Goal: Task Accomplishment & Management: Use online tool/utility

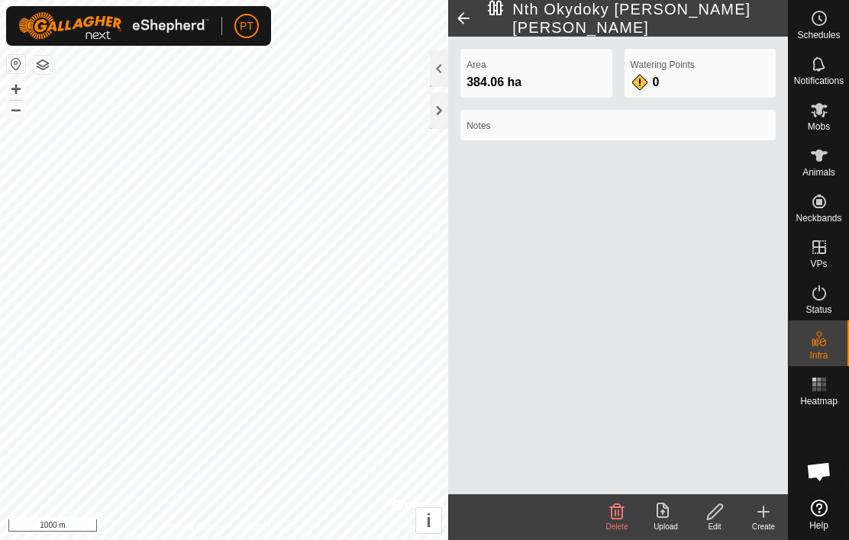
click at [442, 114] on div at bounding box center [439, 110] width 18 height 37
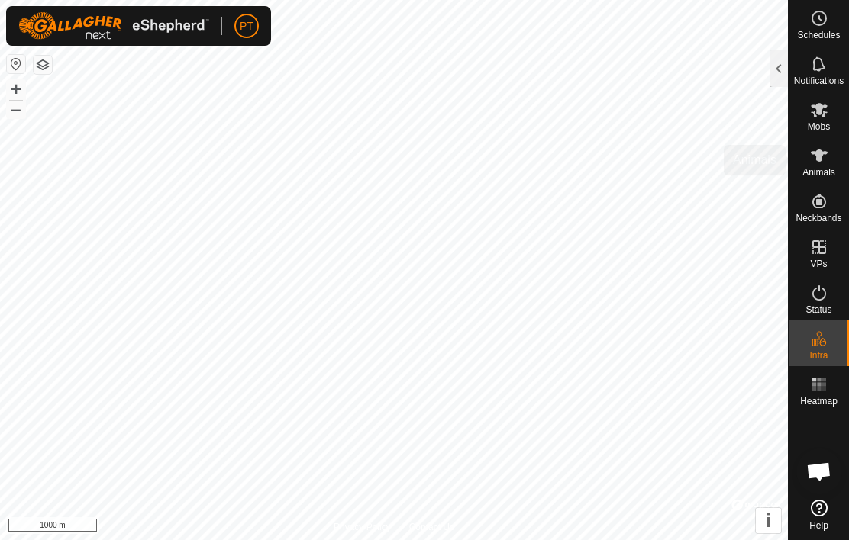
click at [823, 160] on icon at bounding box center [819, 156] width 18 height 18
click at [825, 156] on icon at bounding box center [819, 156] width 18 height 18
click at [775, 56] on div at bounding box center [778, 68] width 18 height 37
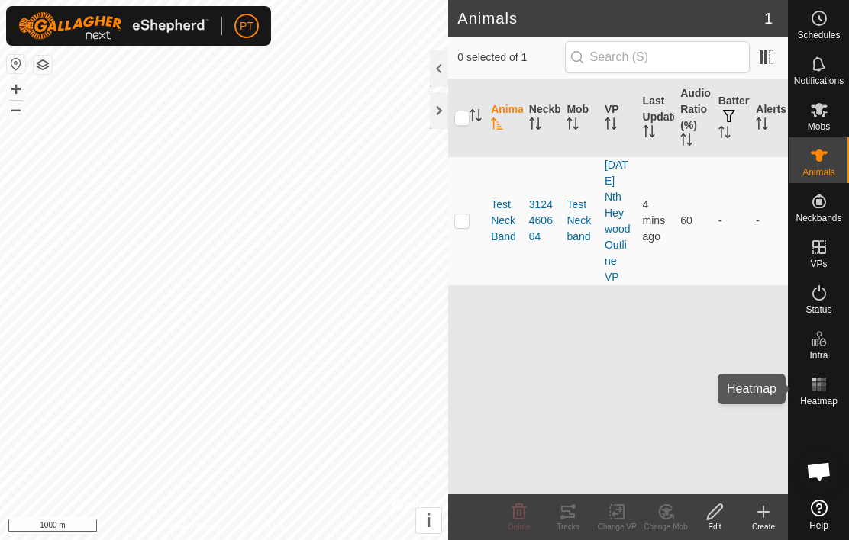
click at [827, 391] on icon at bounding box center [819, 385] width 18 height 18
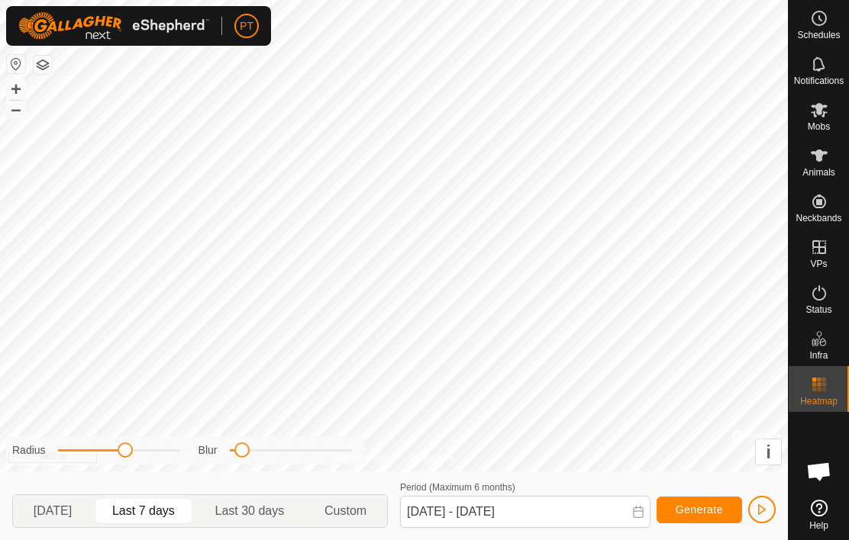
click at [708, 512] on span "Generate" at bounding box center [699, 510] width 47 height 12
click at [766, 506] on span "button" at bounding box center [762, 510] width 12 height 12
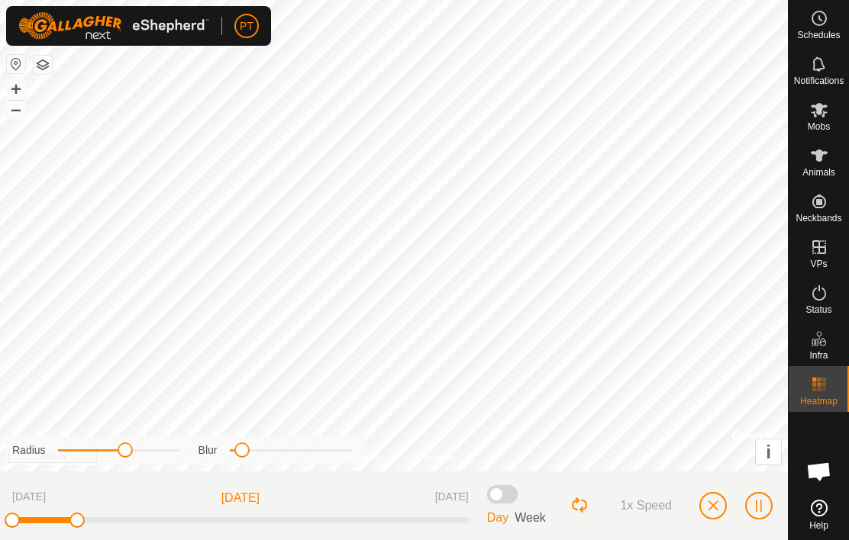
click at [722, 504] on button "button" at bounding box center [712, 505] width 27 height 27
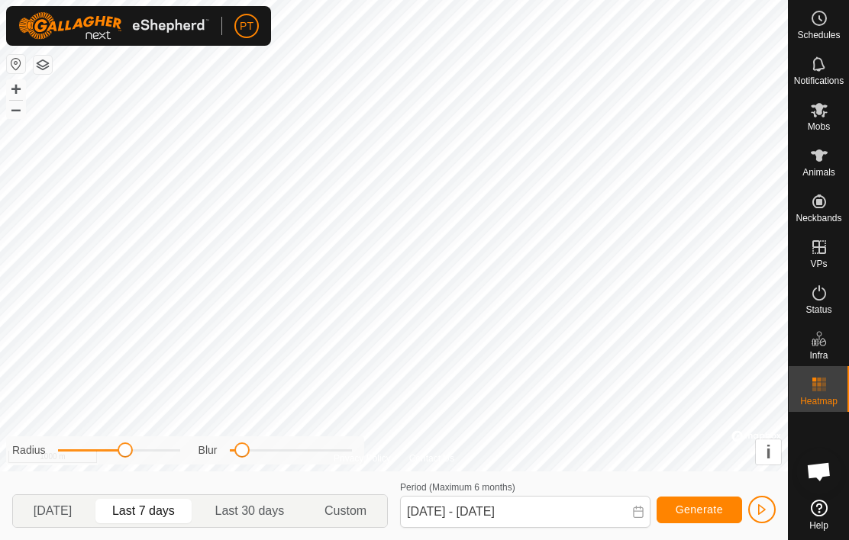
click at [75, 525] on p-togglebutton "[DATE]" at bounding box center [52, 511] width 79 height 32
type input "[DATE] - [DATE]"
click at [701, 511] on span "Generate" at bounding box center [699, 510] width 47 height 12
click at [698, 513] on span "Generate" at bounding box center [699, 510] width 47 height 12
click at [697, 513] on span "Generate" at bounding box center [699, 510] width 47 height 12
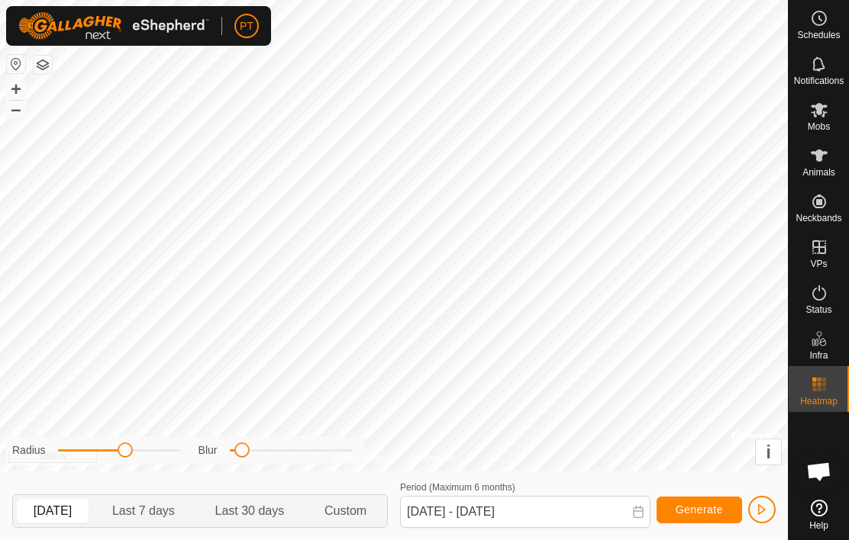
click at [699, 510] on span "Generate" at bounding box center [699, 510] width 47 height 12
click at [701, 509] on span "Generate" at bounding box center [699, 510] width 47 height 12
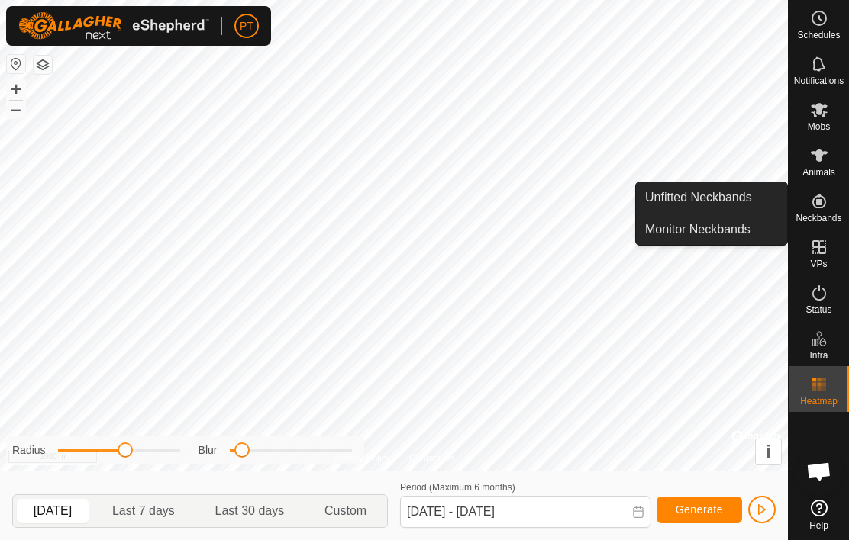
click at [821, 200] on icon at bounding box center [819, 202] width 14 height 14
click at [830, 202] on es-neckbands-svg-icon at bounding box center [818, 201] width 27 height 24
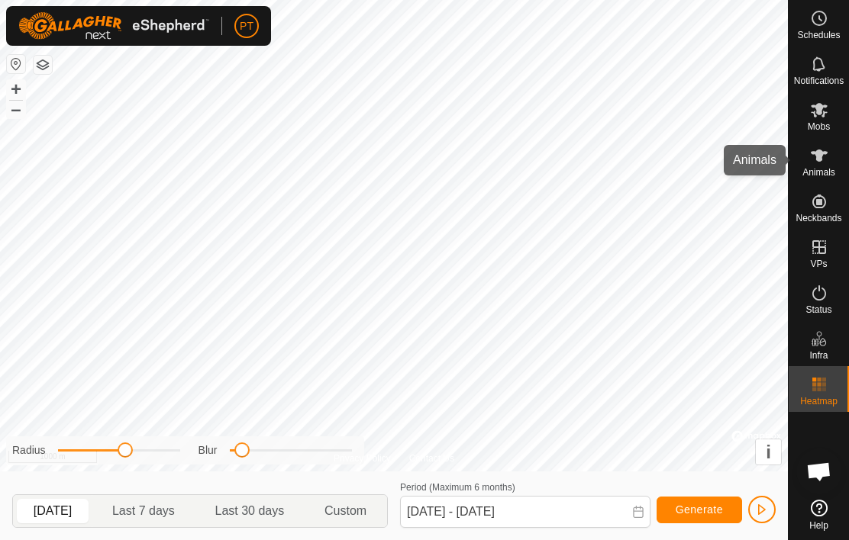
click at [825, 163] on icon at bounding box center [819, 156] width 18 height 18
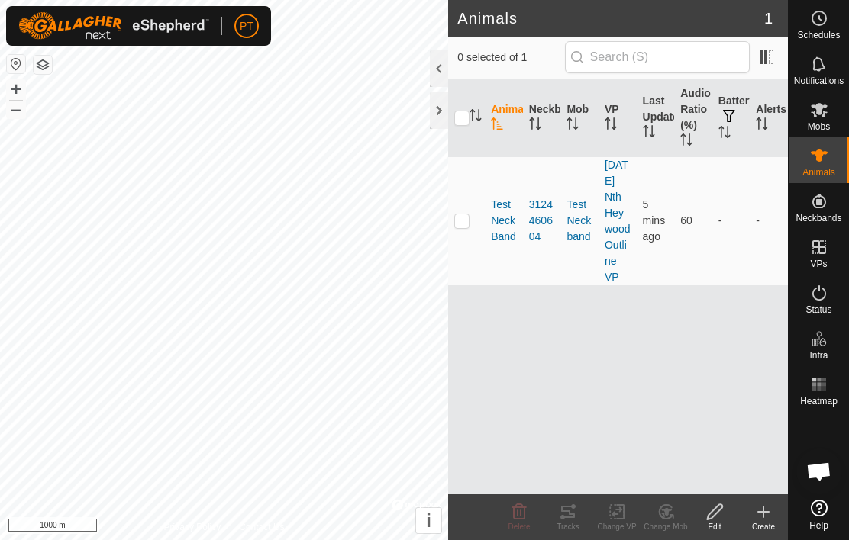
click at [511, 232] on span "TestNeckBand" at bounding box center [504, 221] width 26 height 48
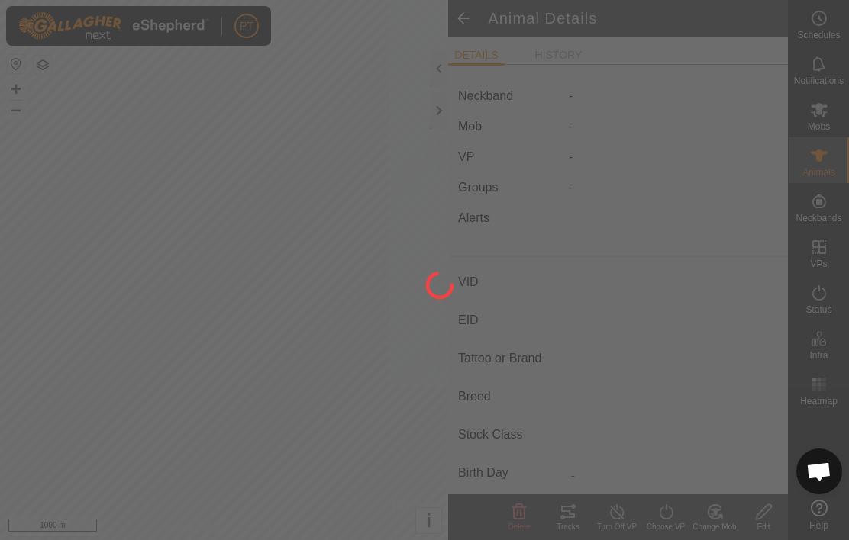
type input "TestNeckBand"
type input "-"
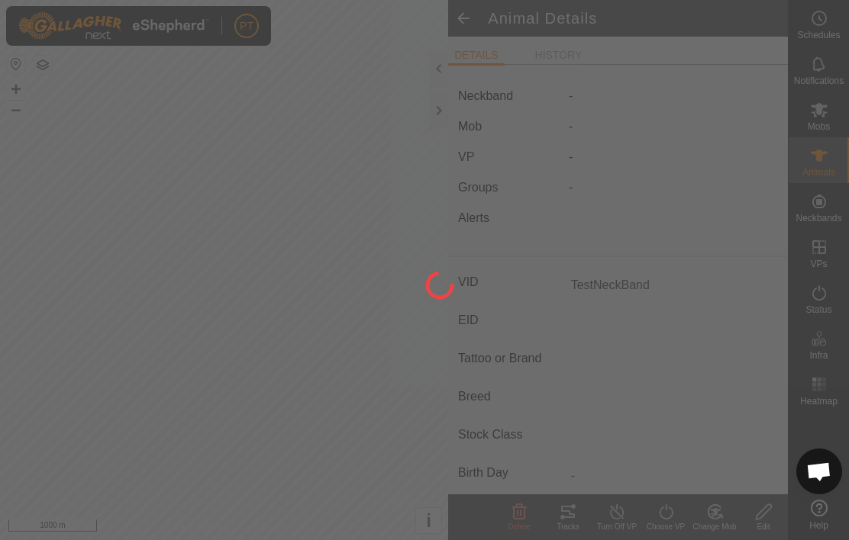
type input "0 kg"
type input "-"
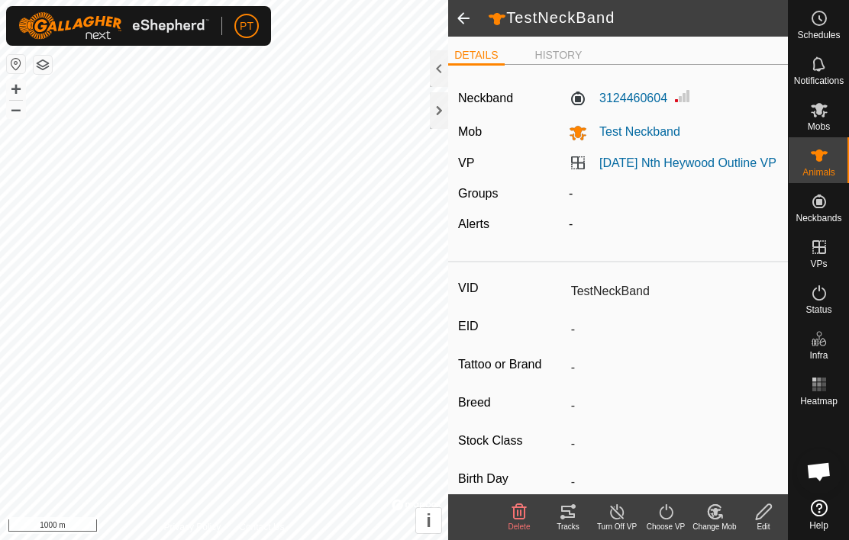
click at [580, 518] on tracks-svg-icon at bounding box center [567, 512] width 49 height 18
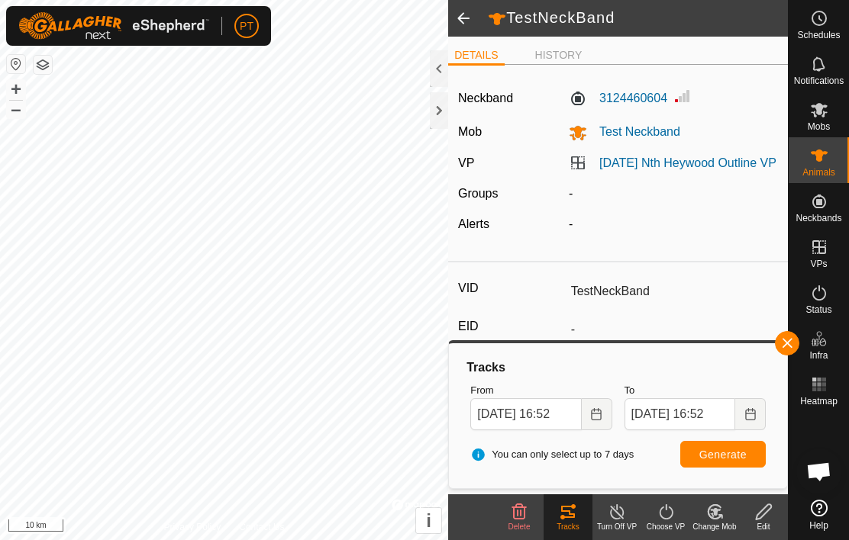
click at [472, 14] on span at bounding box center [463, 18] width 31 height 37
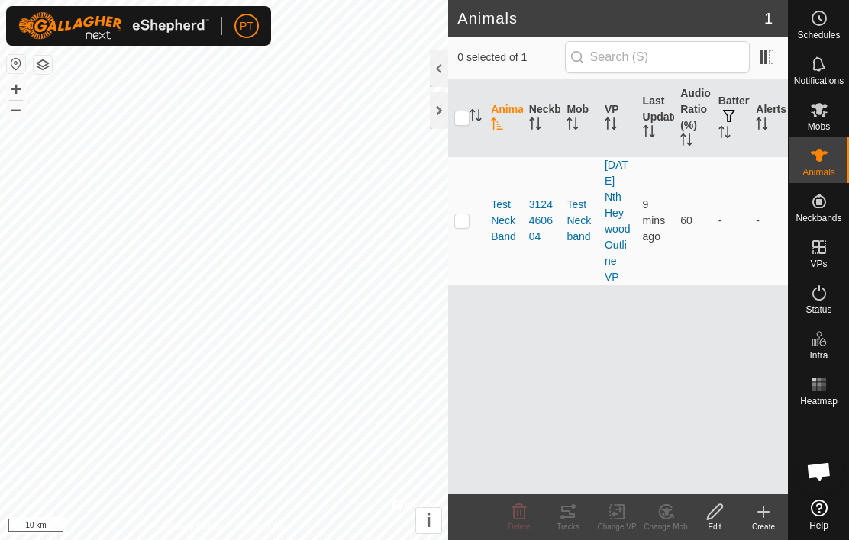
click at [468, 32] on header "Animals 1" at bounding box center [618, 18] width 340 height 37
click at [445, 111] on div at bounding box center [439, 110] width 18 height 37
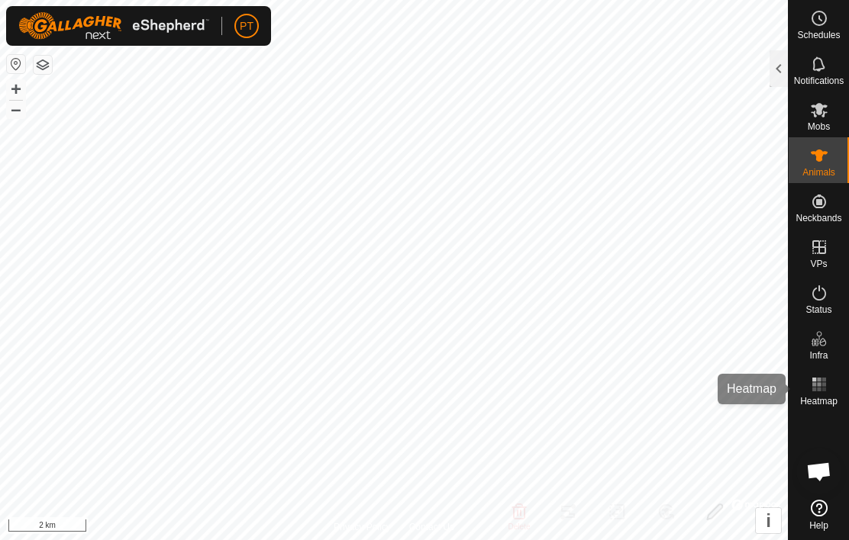
click at [823, 389] on rect at bounding box center [823, 390] width 4 height 4
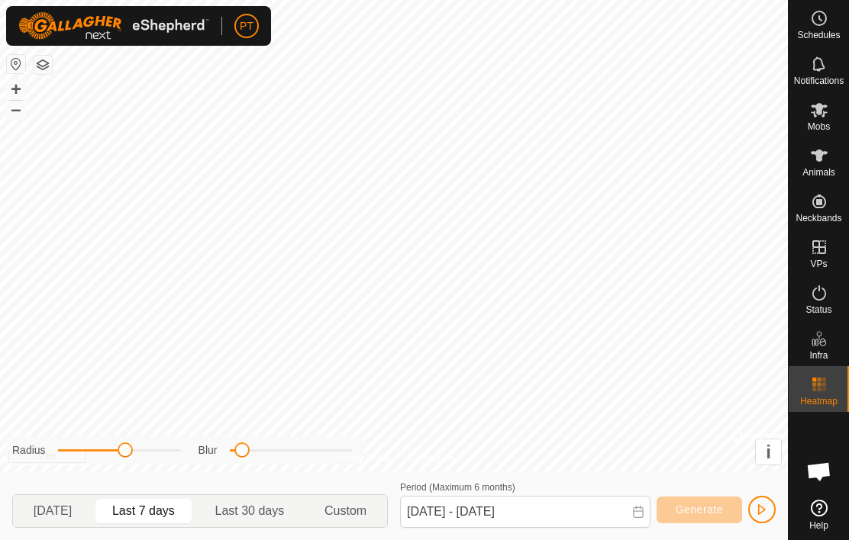
click at [58, 518] on span "[DATE]" at bounding box center [53, 511] width 38 height 18
type input "[DATE] - [DATE]"
click at [705, 501] on button "Generate" at bounding box center [698, 510] width 85 height 27
click at [710, 511] on span "Generate" at bounding box center [699, 510] width 47 height 12
click at [733, 511] on button "Generate" at bounding box center [698, 510] width 85 height 27
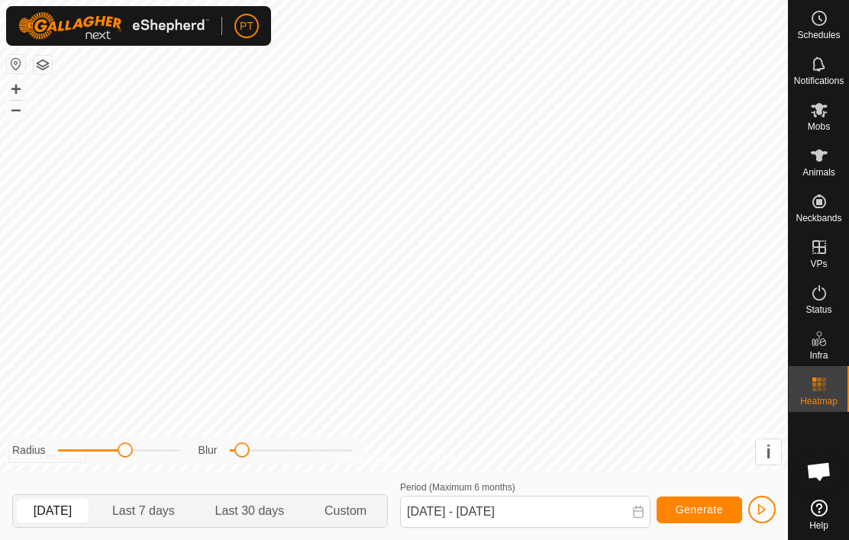
click at [700, 508] on span "Generate" at bounding box center [699, 510] width 47 height 12
click at [768, 506] on button "button" at bounding box center [761, 509] width 27 height 27
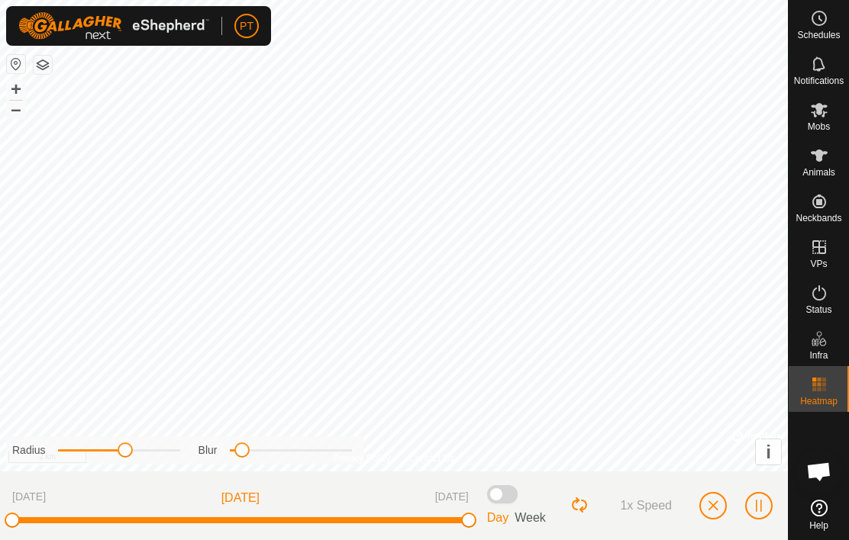
click at [508, 489] on span at bounding box center [502, 494] width 31 height 18
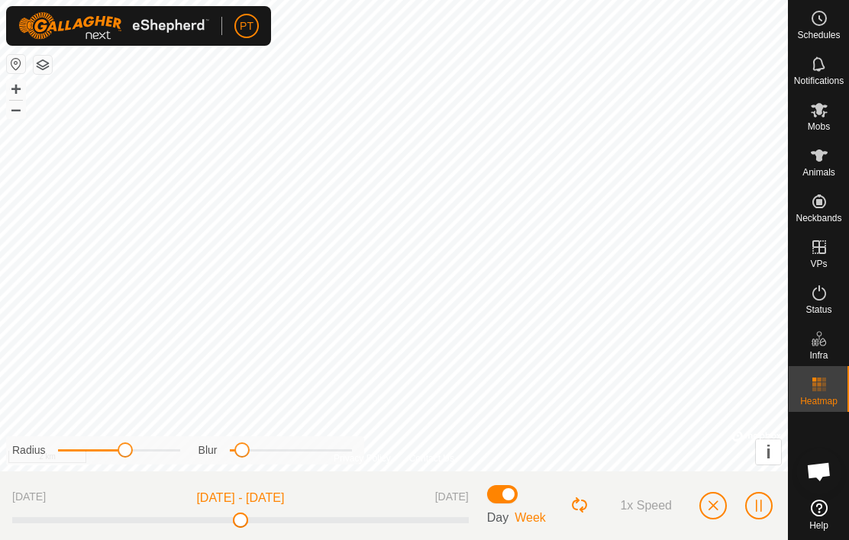
click at [495, 504] on div at bounding box center [502, 494] width 31 height 18
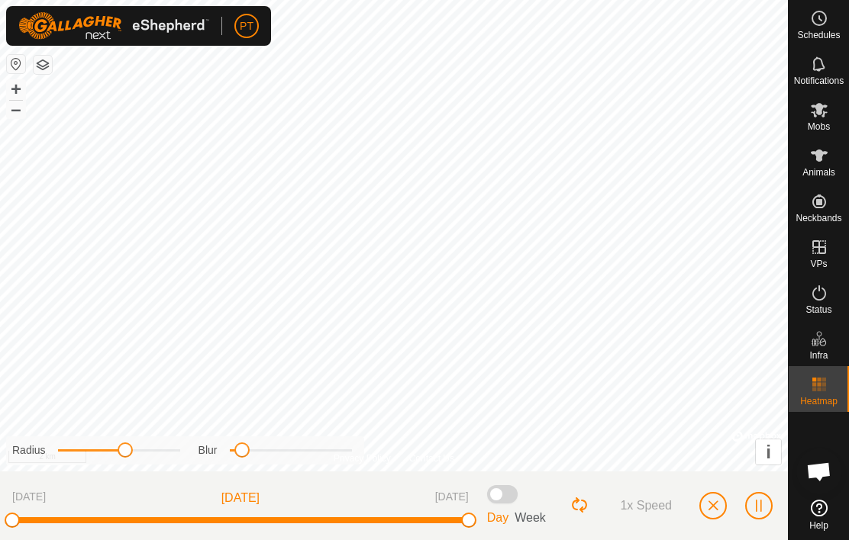
click at [761, 505] on span "button" at bounding box center [759, 506] width 12 height 12
click at [761, 506] on span "button" at bounding box center [759, 506] width 12 height 12
click at [585, 505] on button "Loop Button" at bounding box center [580, 506] width 20 height 20
click at [46, 502] on span "[DATE]" at bounding box center [29, 498] width 34 height 18
click at [260, 497] on span "[DATE]" at bounding box center [240, 498] width 38 height 18
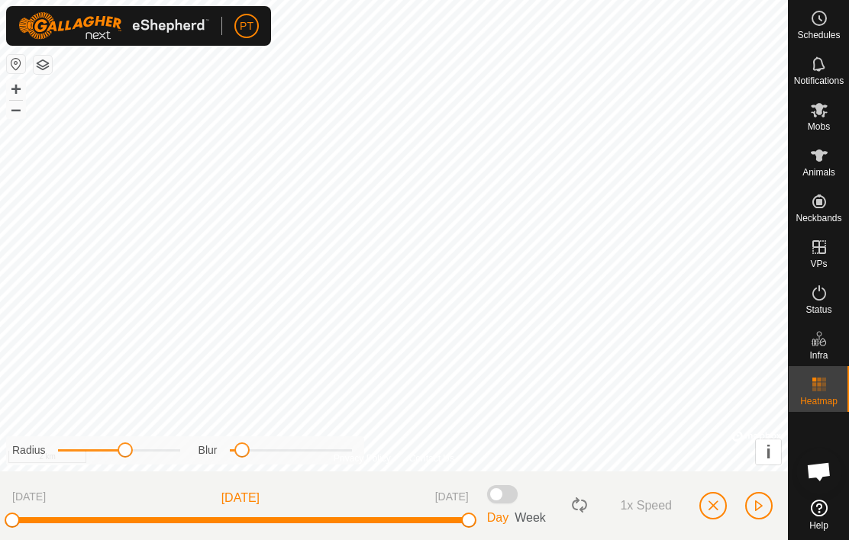
click at [711, 505] on span "button" at bounding box center [713, 506] width 12 height 12
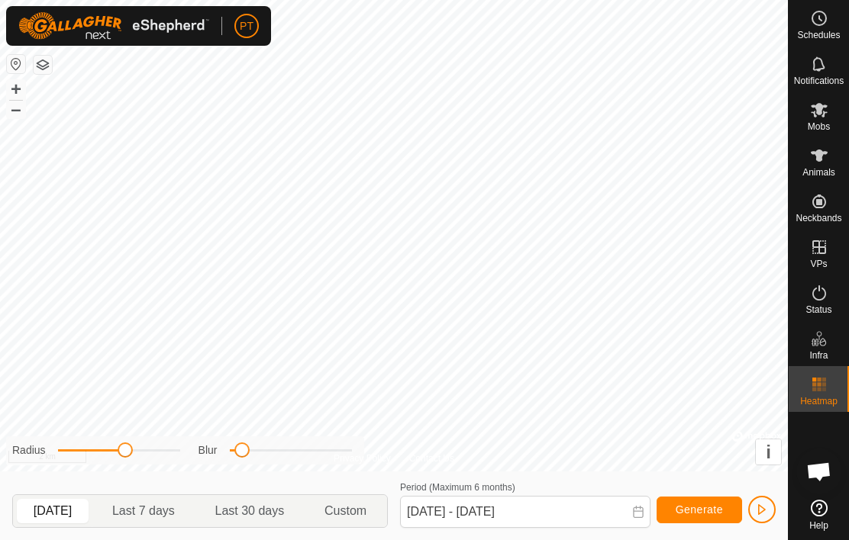
click at [160, 518] on span "Last 7 days" at bounding box center [143, 511] width 63 height 18
type input "[DATE] - [DATE]"
click at [696, 509] on span "Generate" at bounding box center [699, 510] width 47 height 12
click at [700, 510] on span "Generate" at bounding box center [699, 510] width 47 height 12
click at [768, 508] on button "button" at bounding box center [761, 509] width 27 height 27
